Goal: Contribute content: Contribute content

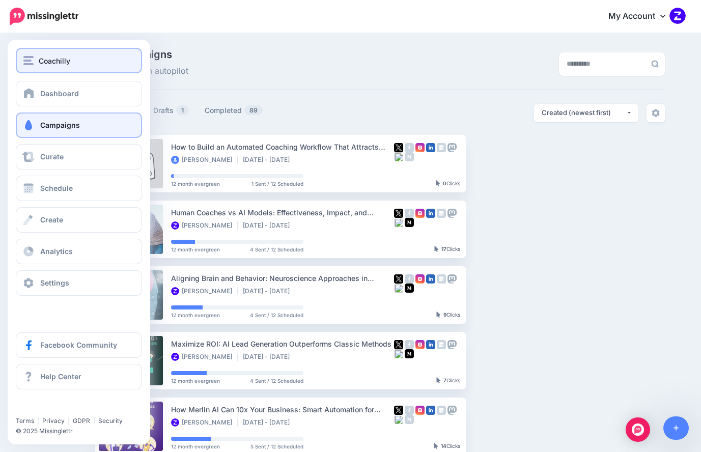
click at [66, 64] on span "Coachilly" at bounding box center [55, 61] width 32 height 12
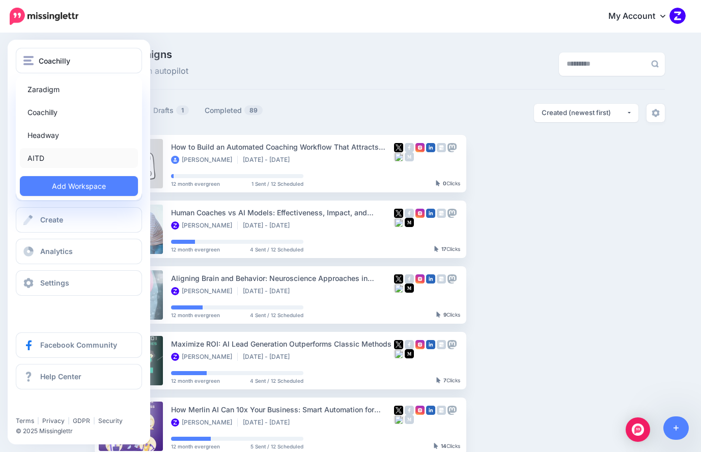
click at [37, 160] on link "AITD" at bounding box center [79, 158] width 118 height 20
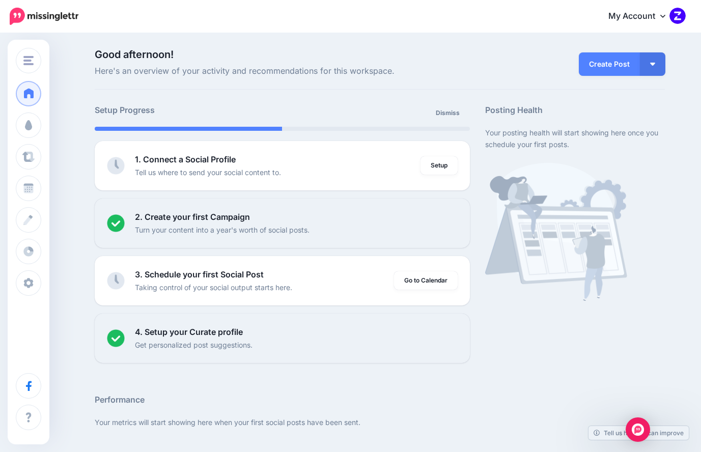
click at [217, 61] on p "Good afternoon! Here's an overview of your activity and recommendations for thi…" at bounding box center [282, 63] width 375 height 29
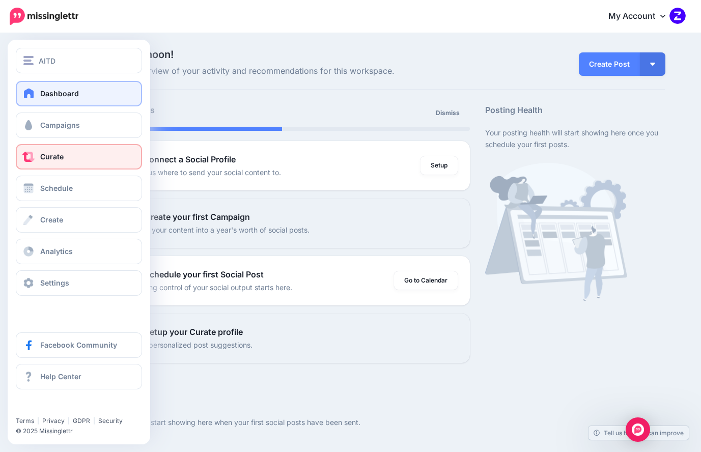
click at [33, 153] on span at bounding box center [28, 157] width 13 height 10
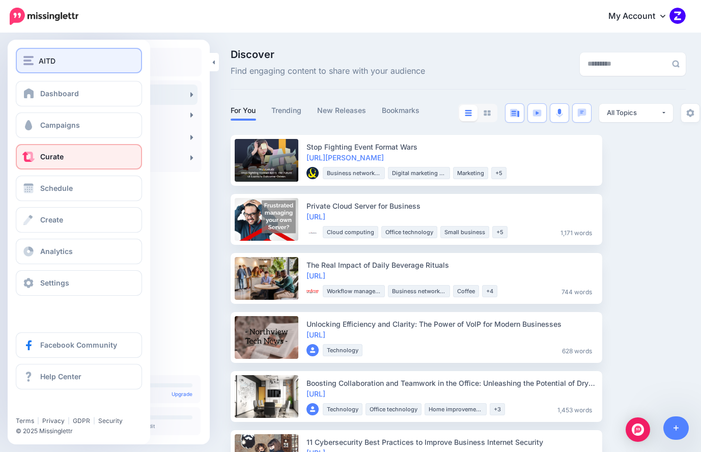
click at [31, 65] on div "AITD" at bounding box center [78, 61] width 111 height 12
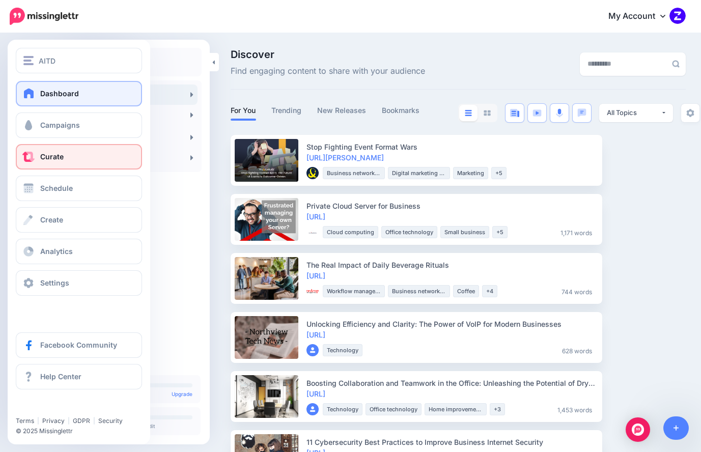
click at [54, 94] on span "Dashboard" at bounding box center [59, 93] width 39 height 9
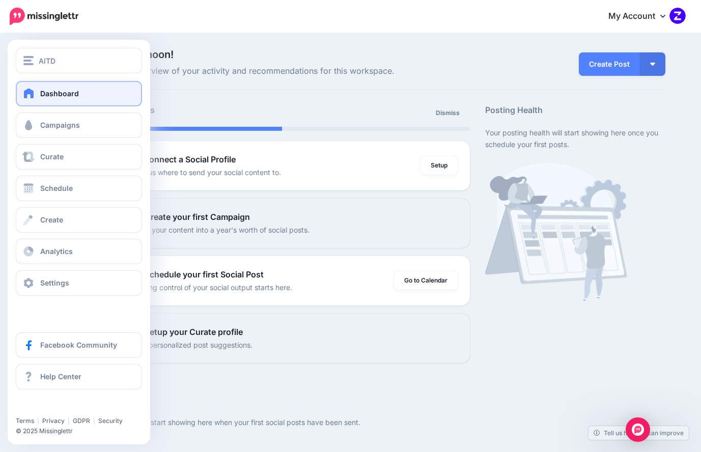
click at [61, 73] on div at bounding box center [79, 64] width 143 height 33
click at [62, 69] on button "AITD" at bounding box center [79, 60] width 126 height 25
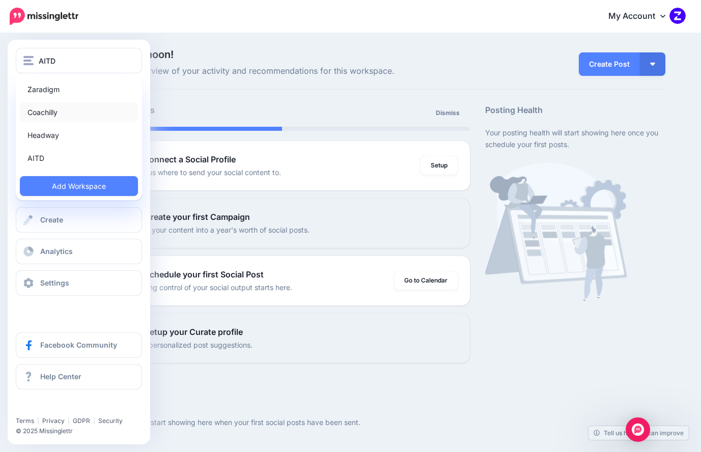
click at [54, 114] on link "Coachilly" at bounding box center [79, 112] width 118 height 20
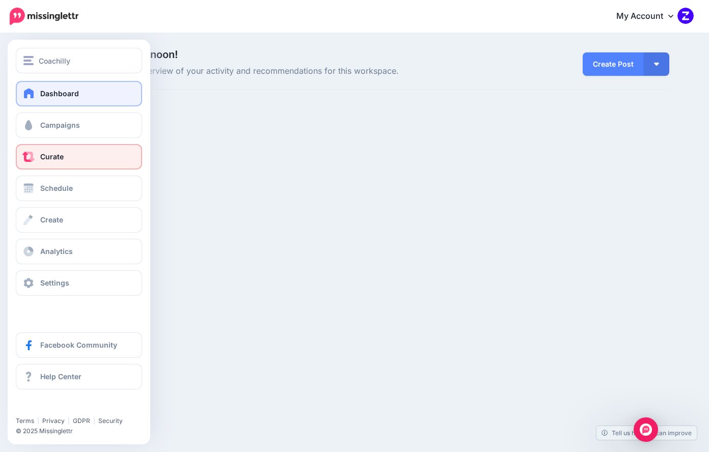
click at [49, 157] on span "Curate" at bounding box center [51, 156] width 23 height 9
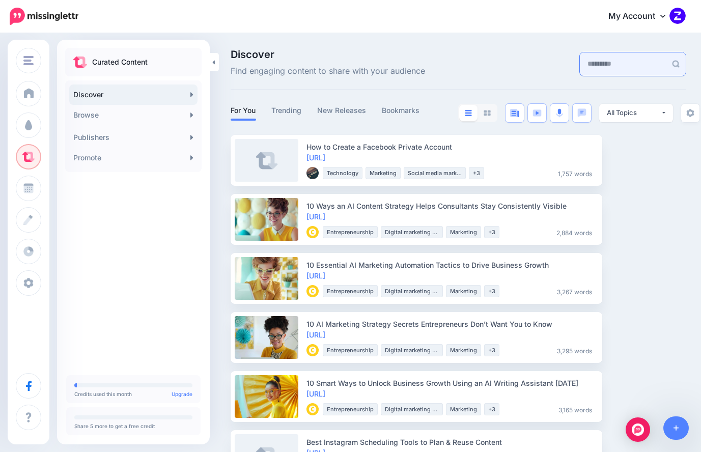
drag, startPoint x: 586, startPoint y: 65, endPoint x: 590, endPoint y: 57, distance: 8.9
click at [587, 64] on input "text" at bounding box center [623, 63] width 87 height 23
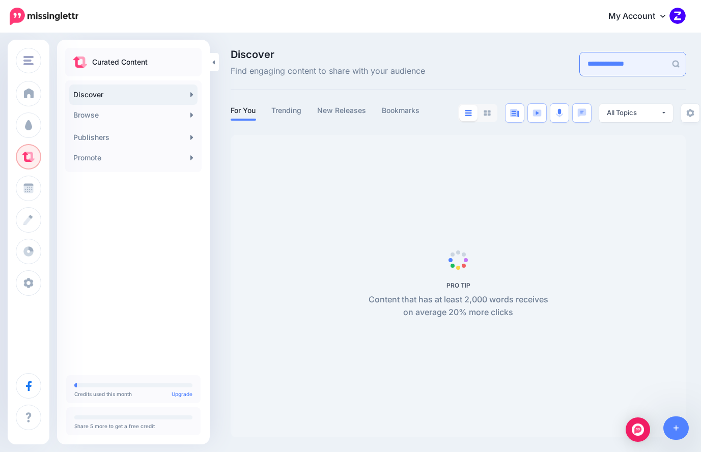
type input "**********"
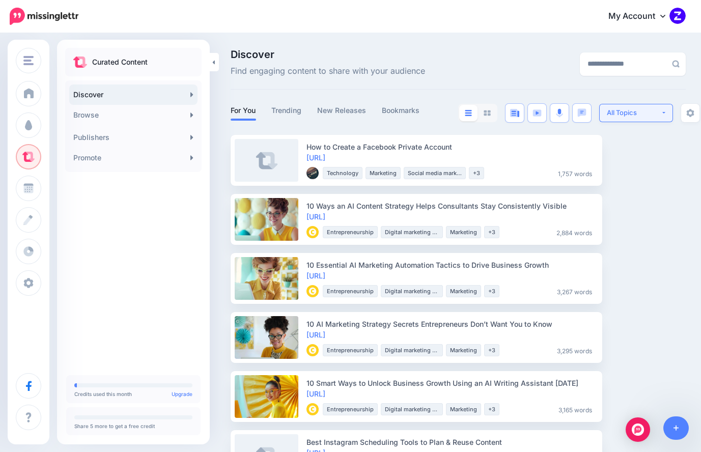
click at [635, 116] on div "All Topics" at bounding box center [634, 113] width 54 height 10
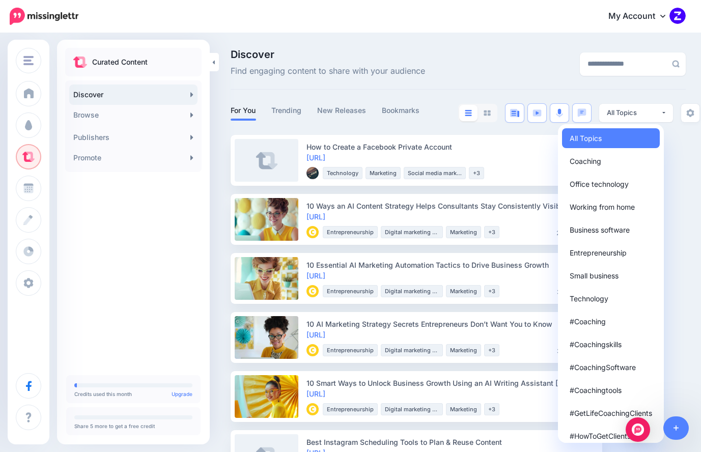
click at [693, 63] on div "**********" at bounding box center [614, 63] width 157 height 29
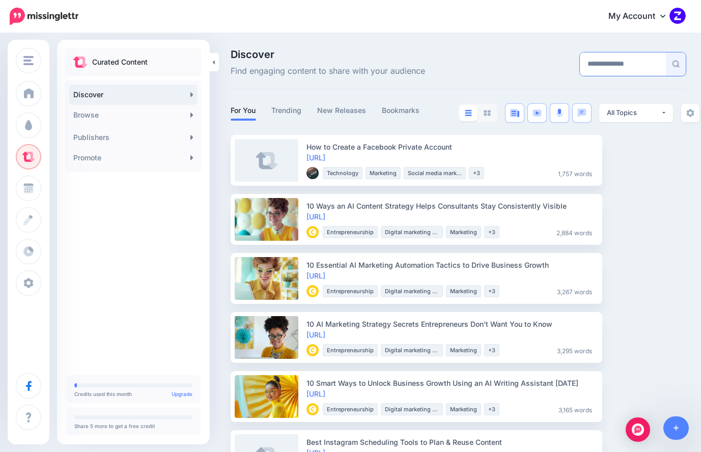
click at [680, 63] on img at bounding box center [676, 64] width 8 height 8
click at [642, 116] on div "All Topics" at bounding box center [634, 113] width 54 height 10
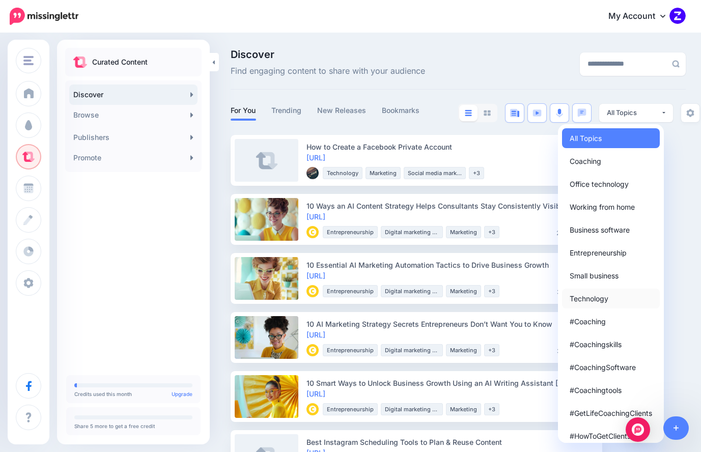
click at [593, 301] on span "Technology" at bounding box center [589, 298] width 39 height 12
select select "**********"
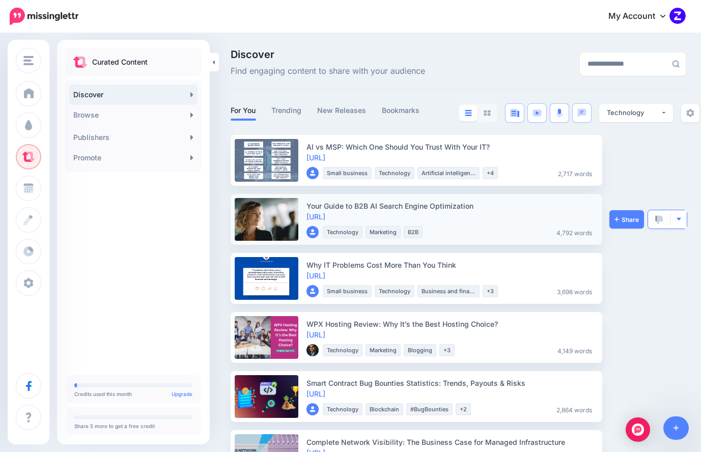
click at [677, 221] on img "button" at bounding box center [679, 219] width 6 height 6
click at [109, 161] on link "Promote" at bounding box center [133, 158] width 128 height 20
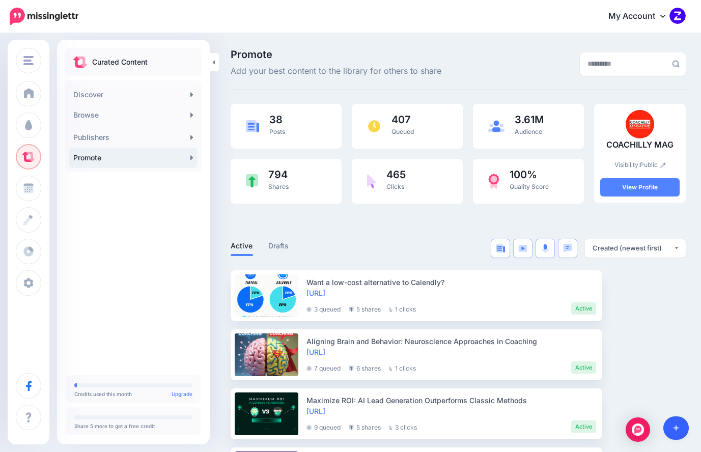
click at [683, 420] on link at bounding box center [676, 427] width 26 height 23
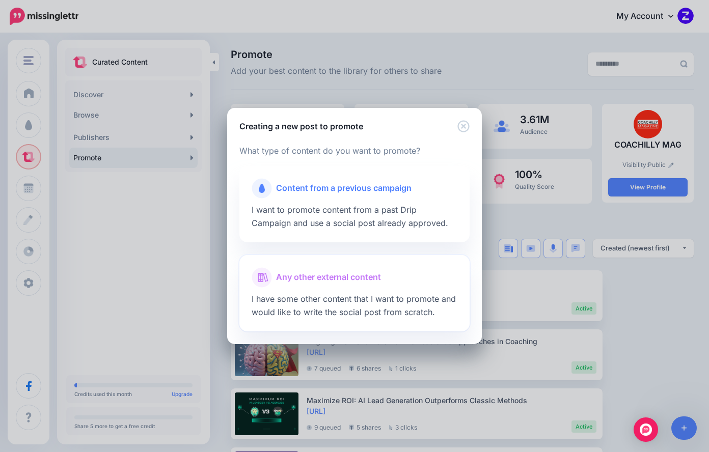
click at [295, 277] on span "Any other external content" at bounding box center [328, 277] width 105 height 13
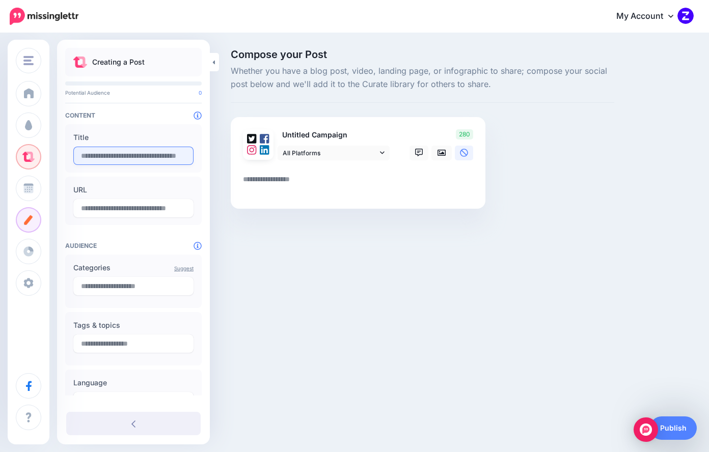
click at [89, 157] on input "text" at bounding box center [133, 156] width 120 height 18
click at [128, 153] on input "text" at bounding box center [133, 156] width 120 height 18
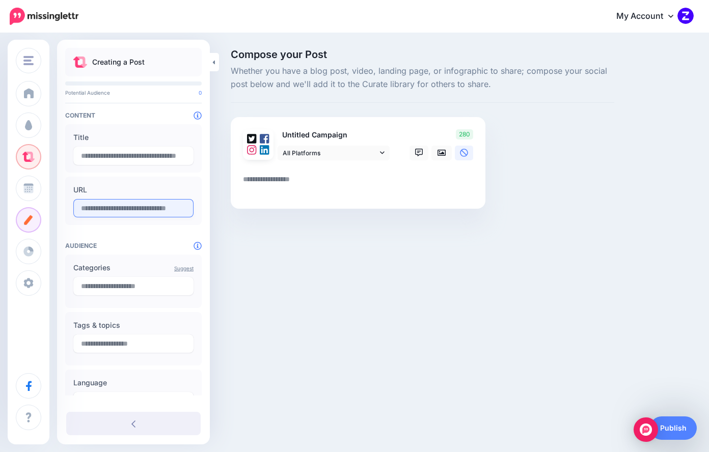
click at [93, 212] on input "text" at bounding box center [133, 208] width 120 height 18
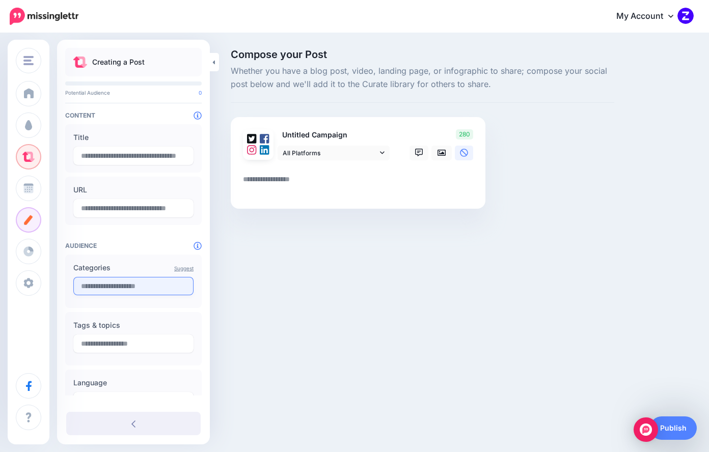
click at [101, 288] on input "text" at bounding box center [133, 286] width 120 height 18
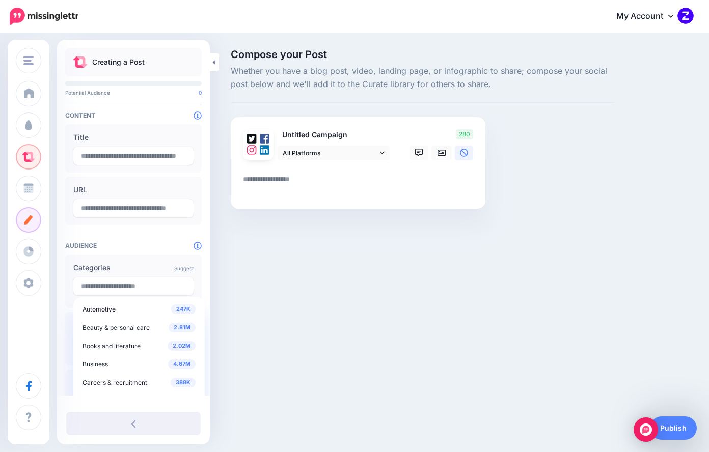
click at [144, 263] on label "Categories" at bounding box center [133, 268] width 120 height 12
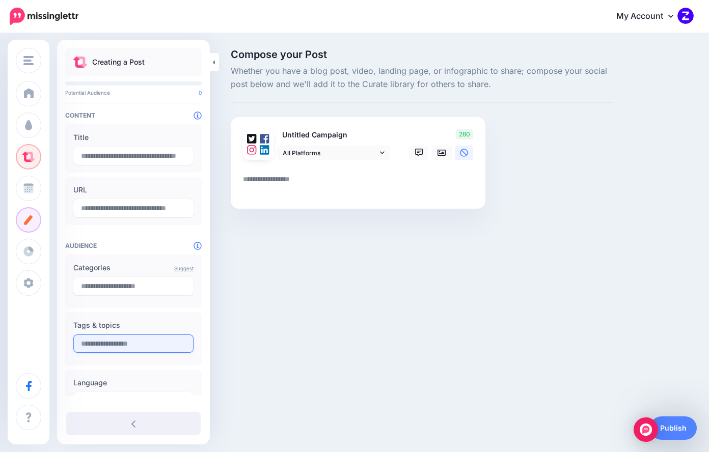
click at [116, 345] on input "text" at bounding box center [133, 343] width 120 height 18
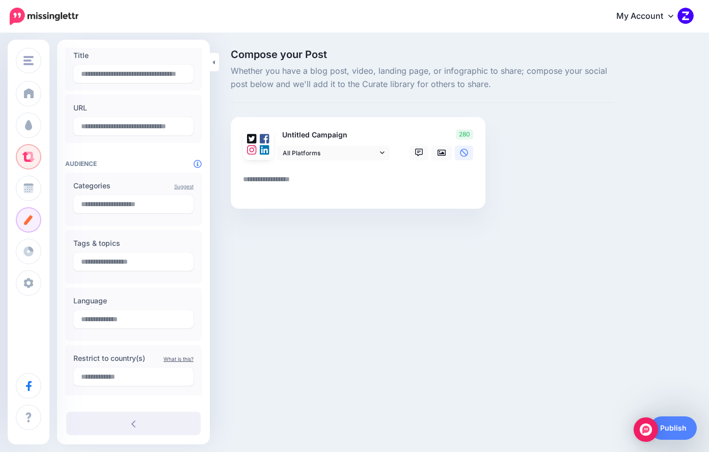
scroll to position [97, 0]
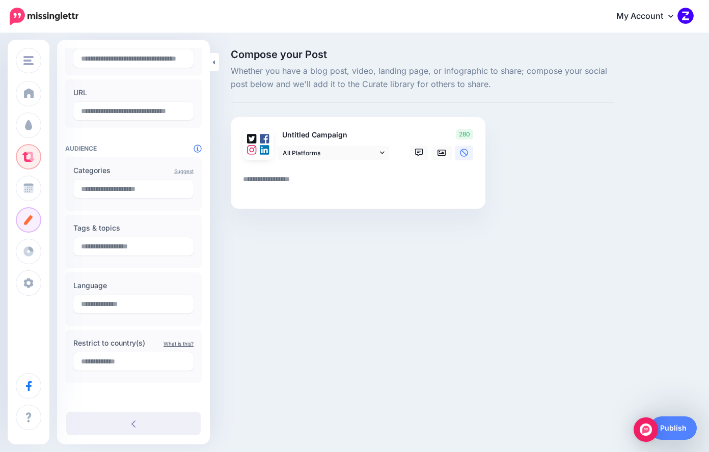
click at [289, 180] on textarea at bounding box center [360, 183] width 234 height 20
click at [441, 152] on icon at bounding box center [441, 153] width 8 height 8
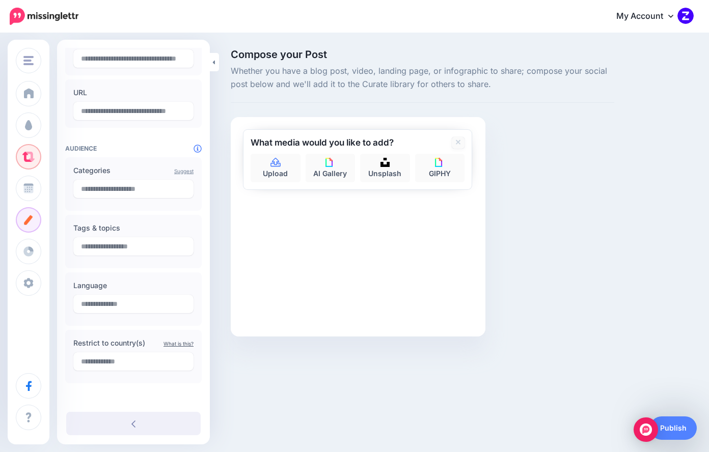
click at [456, 139] on icon at bounding box center [458, 142] width 5 height 8
